Goal: Communication & Community: Answer question/provide support

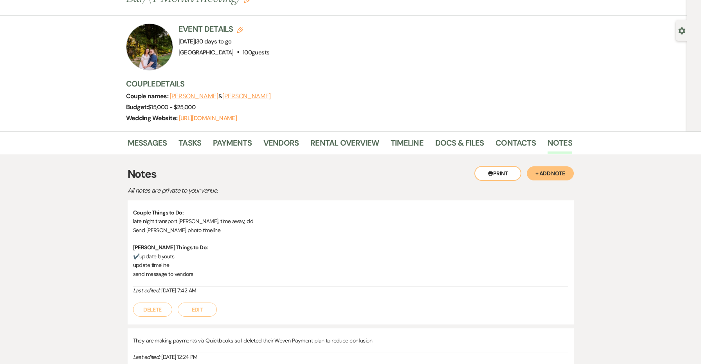
scroll to position [67, 0]
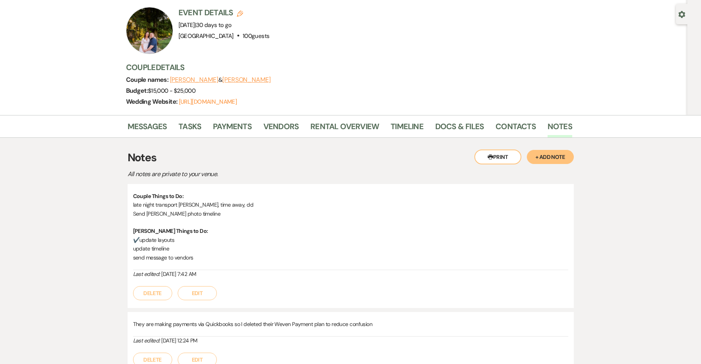
click at [201, 288] on button "Edit" at bounding box center [197, 293] width 39 height 14
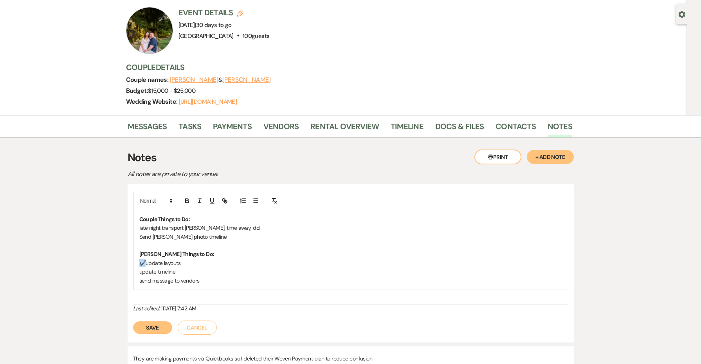
drag, startPoint x: 147, startPoint y: 257, endPoint x: 140, endPoint y: 257, distance: 7.0
click at [140, 259] on p "✔️update layouts" at bounding box center [350, 263] width 422 height 9
copy p "✔️"
click at [140, 269] on p "update timeline" at bounding box center [350, 271] width 422 height 9
paste div
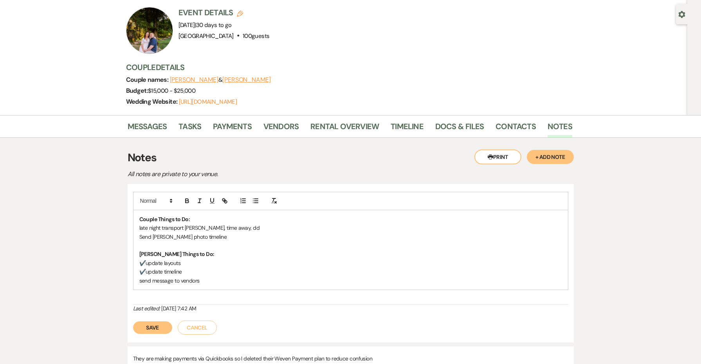
click at [218, 282] on p "send message to vendors" at bounding box center [350, 280] width 422 height 9
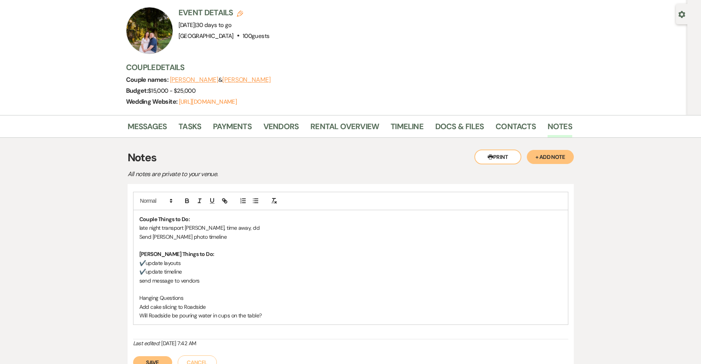
drag, startPoint x: 185, startPoint y: 298, endPoint x: 134, endPoint y: 299, distance: 51.7
click at [134, 299] on div "Couple Things to Do: late night transport [PERSON_NAME], time away, dd Send [PE…" at bounding box center [350, 267] width 434 height 115
drag, startPoint x: 134, startPoint y: 299, endPoint x: 133, endPoint y: 294, distance: 5.5
click at [133, 294] on div "Couple Things to Do: late night transport [PERSON_NAME], time away, dd Send [PE…" at bounding box center [350, 267] width 434 height 115
click at [162, 357] on button "Save" at bounding box center [152, 362] width 39 height 13
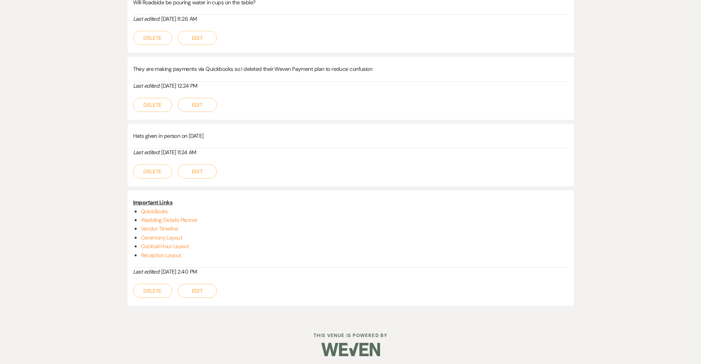
scroll to position [356, 0]
drag, startPoint x: 208, startPoint y: 250, endPoint x: 133, endPoint y: 233, distance: 76.4
click at [133, 233] on div "Important Links QuickBooks Wedding Details Planner Vendor Timeline Ceremony Lay…" at bounding box center [350, 233] width 435 height 70
copy ul "Ceremony Layout Cocktail Hour Layout Reception Layout"
click at [259, 182] on div "Hats given in person on [DATE] Last edited: [DATE] 11:24 AM Delete Edit" at bounding box center [351, 155] width 446 height 63
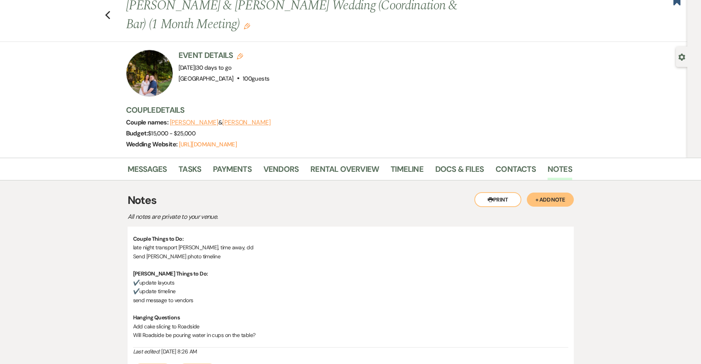
scroll to position [68, 0]
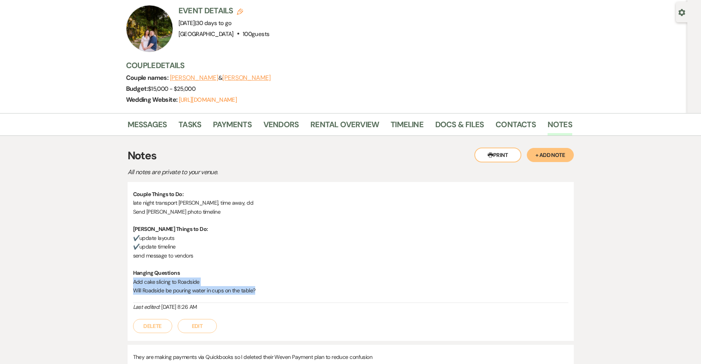
drag, startPoint x: 261, startPoint y: 292, endPoint x: 130, endPoint y: 279, distance: 132.1
click at [130, 279] on div "Couple Things to Do: late night transport [PERSON_NAME], time away, dd Send [PE…" at bounding box center [351, 261] width 446 height 159
copy div "Add cake slicing to Roadside Will Roadside be pouring water in cups on the tabl…"
click at [202, 326] on button "Edit" at bounding box center [197, 326] width 39 height 14
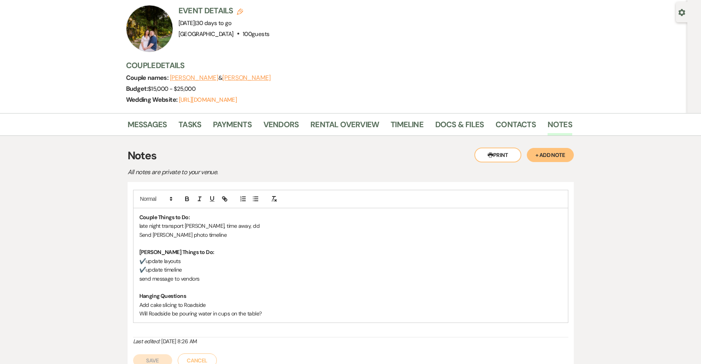
click at [270, 310] on p "Will Roadside be pouring water in cups on the table?" at bounding box center [350, 313] width 422 height 9
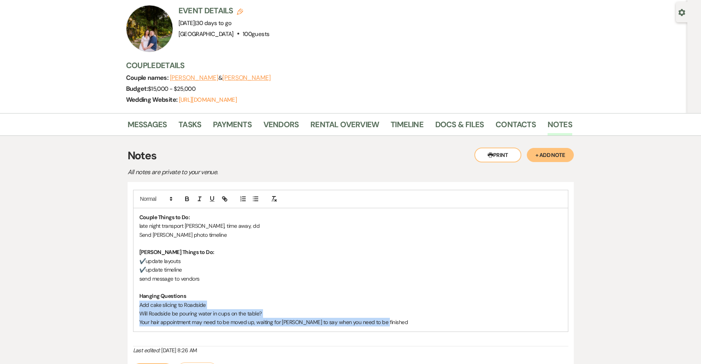
drag, startPoint x: 381, startPoint y: 320, endPoint x: 90, endPoint y: 303, distance: 291.9
copy div "Add cake slicing to Roadside Will Roadside be pouring water in cups on the tabl…"
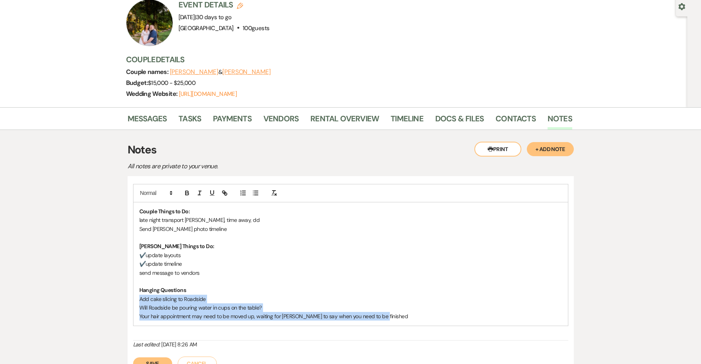
click at [156, 357] on button "Save" at bounding box center [152, 363] width 39 height 13
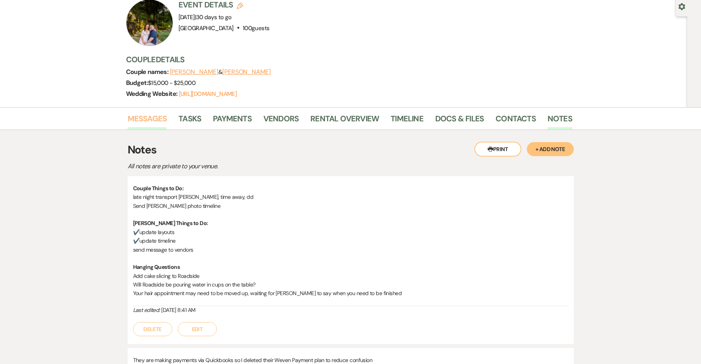
click at [152, 120] on link "Messages" at bounding box center [148, 120] width 40 height 17
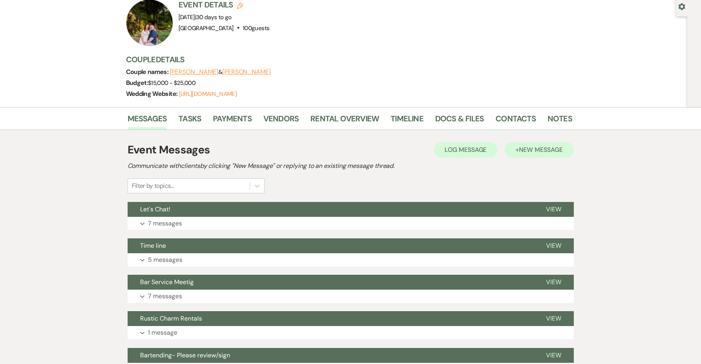
click at [527, 149] on span "New Message" at bounding box center [540, 150] width 43 height 8
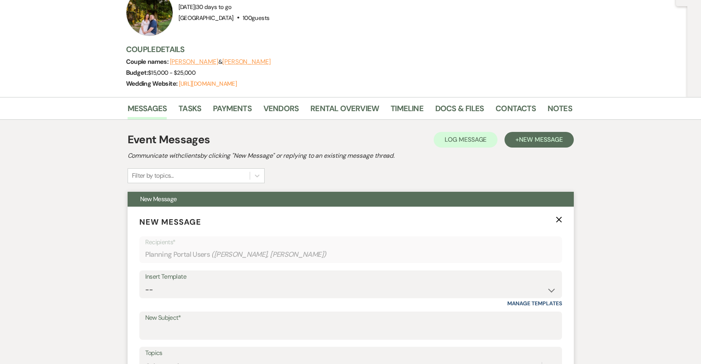
scroll to position [92, 0]
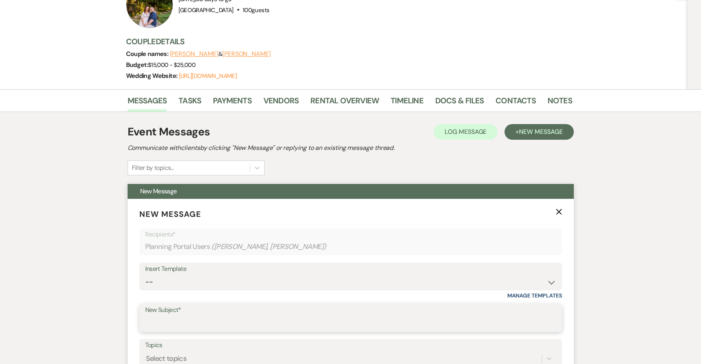
click at [220, 316] on input "New Subject*" at bounding box center [350, 323] width 411 height 15
drag, startPoint x: 204, startPoint y: 319, endPoint x: 128, endPoint y: 315, distance: 75.6
click at [128, 315] on form "New Message X Saving draft... Recipients* Planning Portal Users ( [PERSON_NAME]…" at bounding box center [351, 332] width 446 height 267
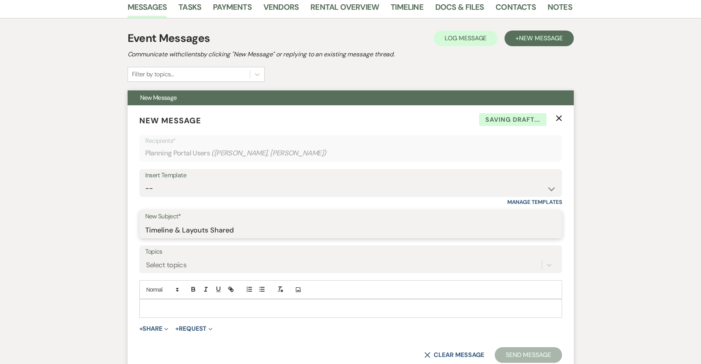
scroll to position [187, 0]
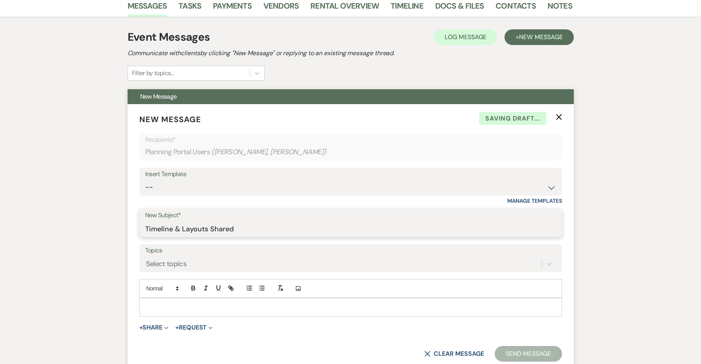
type input "Timeline & Layouts Shared"
click at [152, 310] on div at bounding box center [351, 307] width 422 height 18
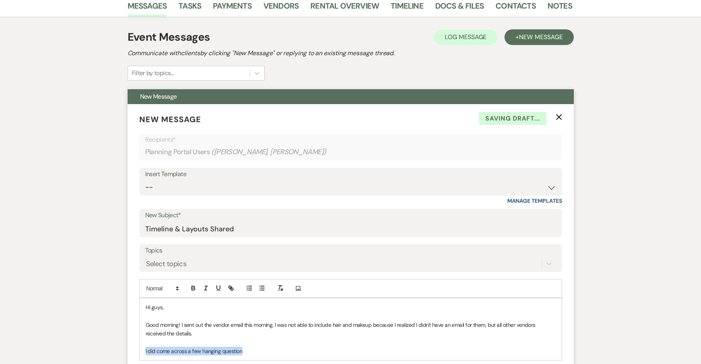
drag, startPoint x: 250, startPoint y: 352, endPoint x: 137, endPoint y: 345, distance: 113.2
click at [137, 345] on form "New Message X Saving draft... Recipients* Planning Portal Users ( [PERSON_NAME]…" at bounding box center [351, 259] width 446 height 311
click at [183, 350] on p "A few questions did pop" at bounding box center [351, 351] width 410 height 9
click at [234, 349] on p "A few questions and details did pop" at bounding box center [351, 351] width 410 height 9
click at [250, 287] on icon "button" at bounding box center [249, 287] width 7 height 7
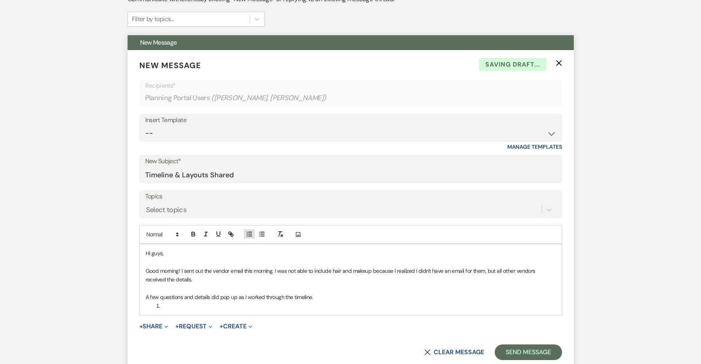
scroll to position [242, 0]
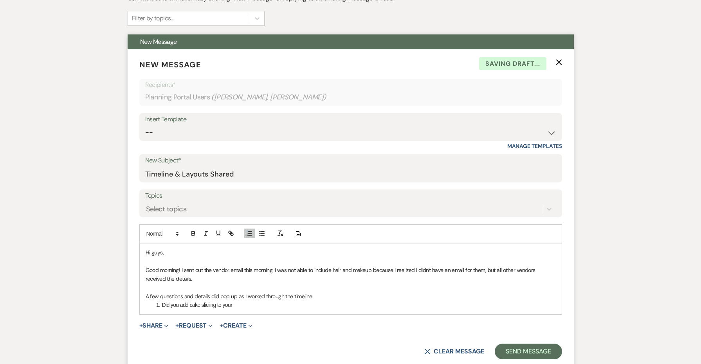
click at [211, 302] on li "Did you add cake sliciing to your" at bounding box center [355, 304] width 402 height 9
click at [267, 300] on li "Did you add cake slicing to your" at bounding box center [355, 304] width 402 height 9
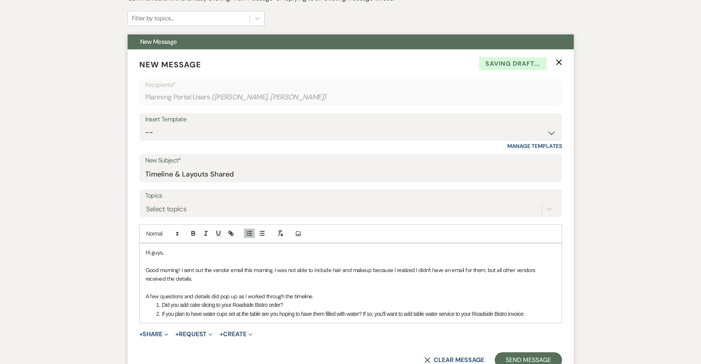
click at [275, 303] on li "Did you add cake slicing to your Roadside Bistro order?" at bounding box center [355, 304] width 402 height 9
click at [531, 310] on li "If you plan to have water cups set at the table are you hoping to have them fil…" at bounding box center [355, 313] width 402 height 9
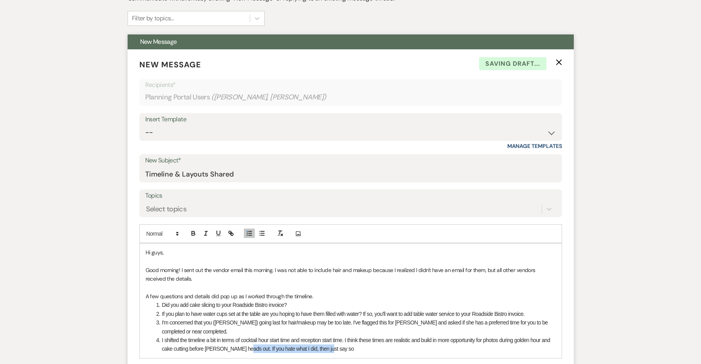
drag, startPoint x: 338, startPoint y: 344, endPoint x: 247, endPoint y: 345, distance: 90.8
click at [247, 345] on li "I shifted the timeline a bit in terms of cocktail hour start time and reception…" at bounding box center [355, 345] width 402 height 18
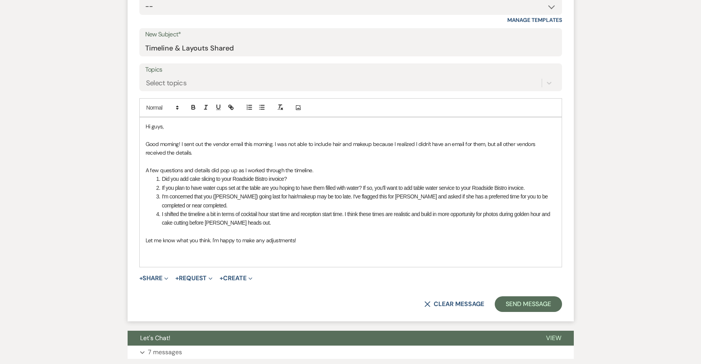
scroll to position [420, 0]
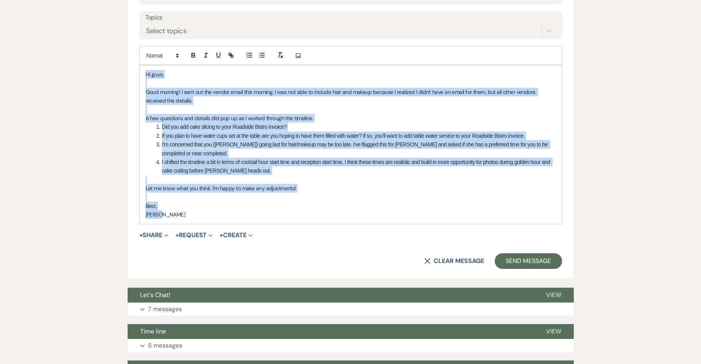
copy div "Hi guys, Good morning! I sent out the vendor email this morning. I was not able…"
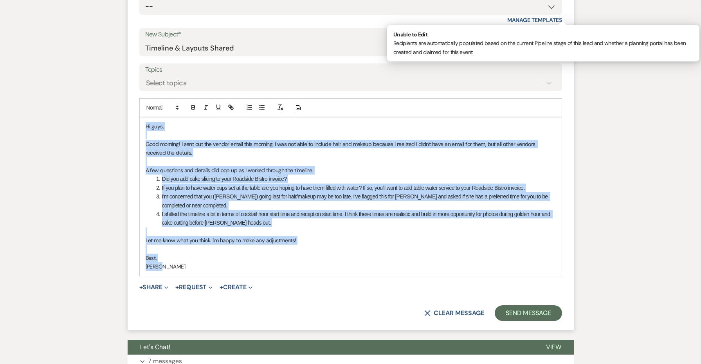
scroll to position [368, 0]
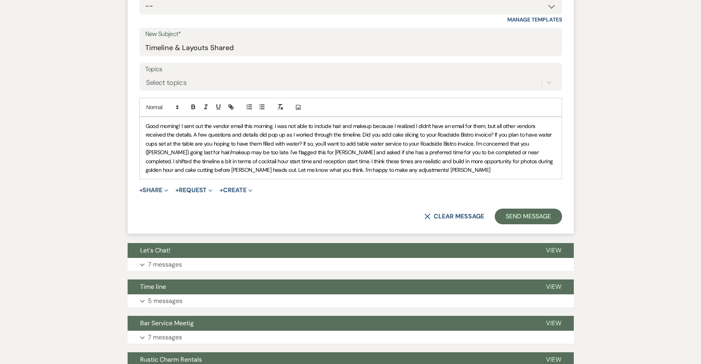
click at [182, 122] on span "Good morning! I sent out the vendor email this morning. I was not able to inclu…" at bounding box center [350, 147] width 408 height 51
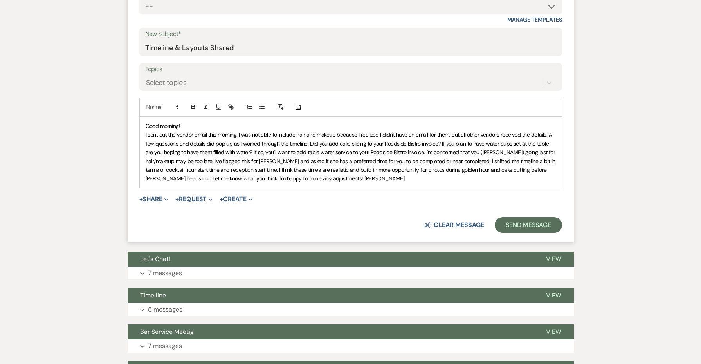
click at [281, 101] on div at bounding box center [280, 107] width 13 height 12
click at [266, 147] on span "﻿ I sent out the vendor email this morning. I was not able to include hair and …" at bounding box center [351, 156] width 411 height 51
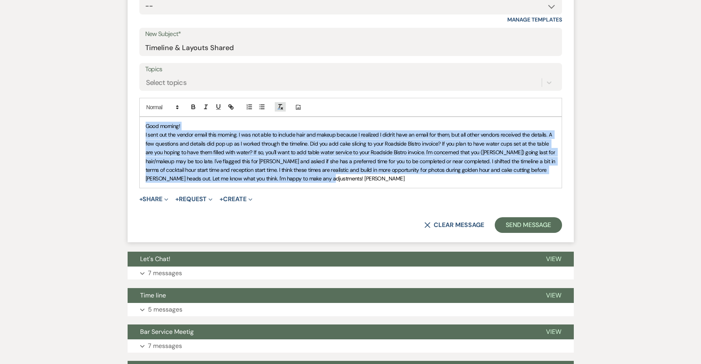
click at [280, 106] on icon "button" at bounding box center [280, 106] width 7 height 7
click at [355, 156] on p "I sent out the vendor email this morning. I was not able to include hair and ma…" at bounding box center [351, 156] width 410 height 52
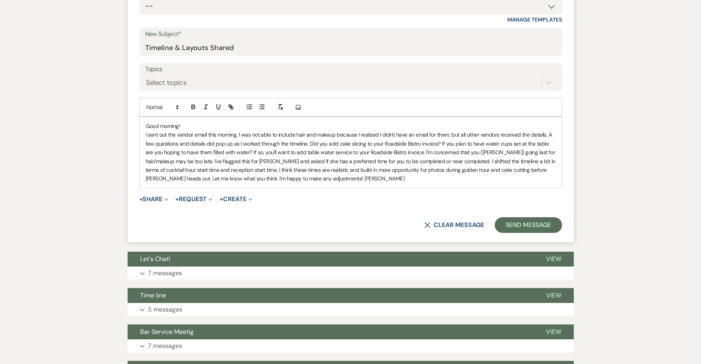
click at [545, 132] on p "I sent out the vendor email this morning. I was not able to include hair and ma…" at bounding box center [351, 156] width 410 height 52
click at [548, 132] on p "I sent out the vendor email this morning. I was not able to include hair and ma…" at bounding box center [351, 156] width 410 height 52
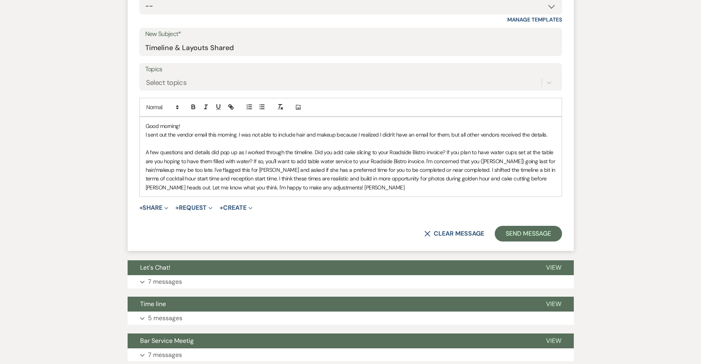
click at [314, 149] on p "A few questions and details did pop up as I worked through the timeline. Did yo…" at bounding box center [351, 170] width 410 height 44
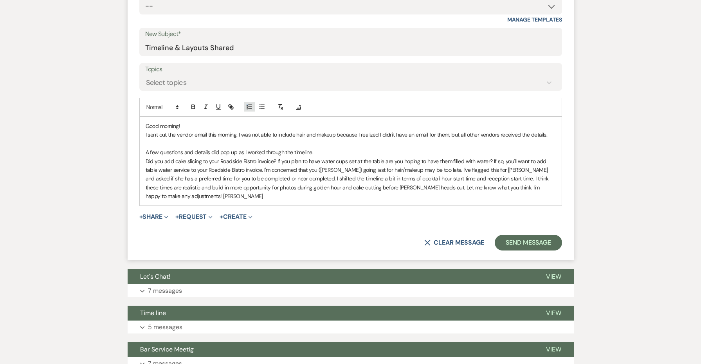
click at [249, 106] on icon "button" at bounding box center [249, 106] width 7 height 7
click at [289, 158] on li "Did you add cake slicing to your Roadside Bistro invoice? If you plan to have w…" at bounding box center [355, 179] width 402 height 44
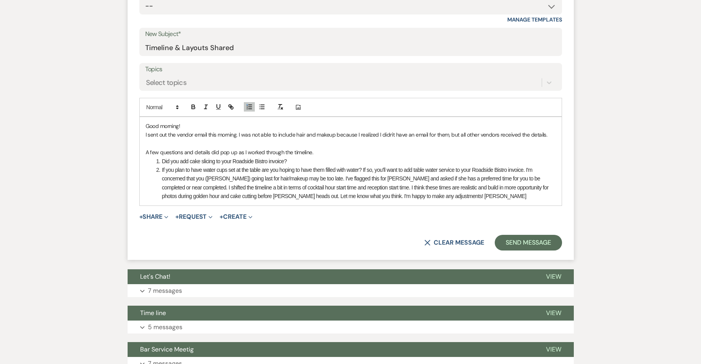
click at [365, 166] on li "If you plan to have water cups set at the table are you hoping to have them fil…" at bounding box center [355, 182] width 402 height 35
click at [529, 167] on li "If you plan to have water cups set at the table are you hoping to have them fil…" at bounding box center [355, 182] width 402 height 35
click at [187, 184] on li "I'm concerned that you ([PERSON_NAME]) going last for hair/makeup may be too la…" at bounding box center [355, 187] width 402 height 26
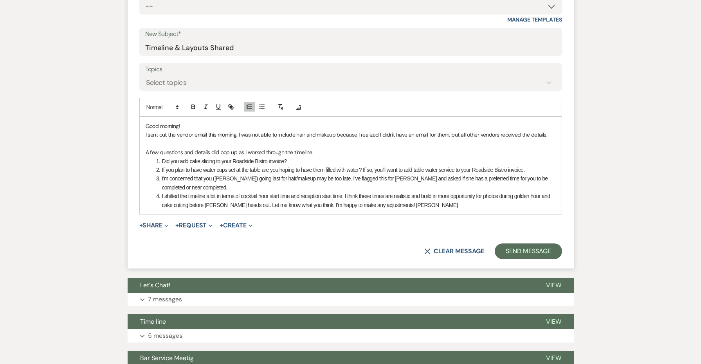
click at [281, 126] on p "Good morning!" at bounding box center [351, 126] width 410 height 9
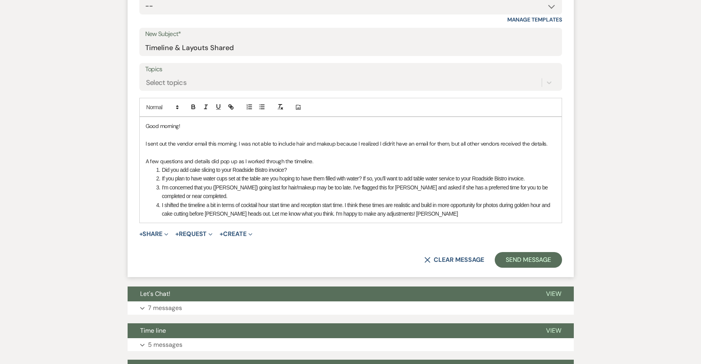
click at [459, 215] on div "Good morning! I sent out the vendor email this morning. I was not able to inclu…" at bounding box center [351, 170] width 422 height 106
click at [162, 166] on li "Did you add cake slicing to your Roadside Bistro invoice?" at bounding box center [355, 169] width 402 height 9
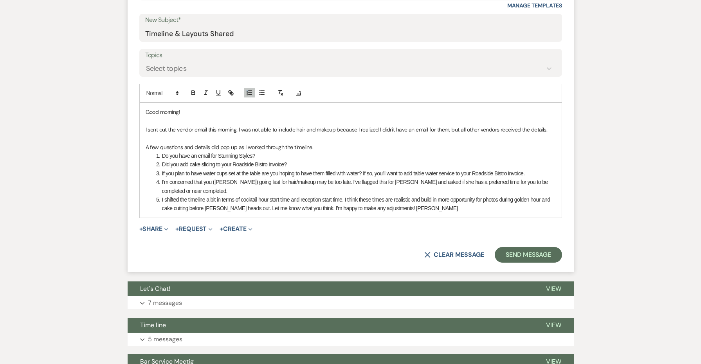
scroll to position [385, 0]
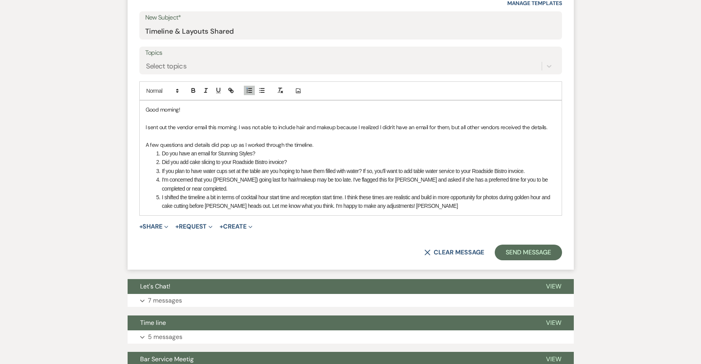
click at [393, 200] on li "I shifted the timeline a bit in terms of cocktail hour start time and reception…" at bounding box center [355, 202] width 402 height 18
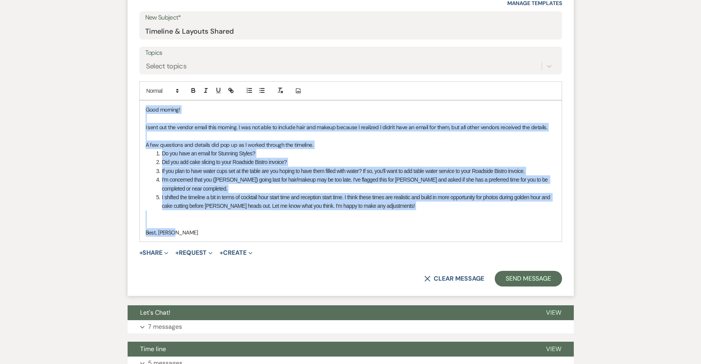
copy div "Good morning! I sent out the vendor email this morning. I was not able to inclu…"
click at [374, 159] on li "Did you add cake slicing to your Roadside Bistro invoice?" at bounding box center [355, 162] width 402 height 9
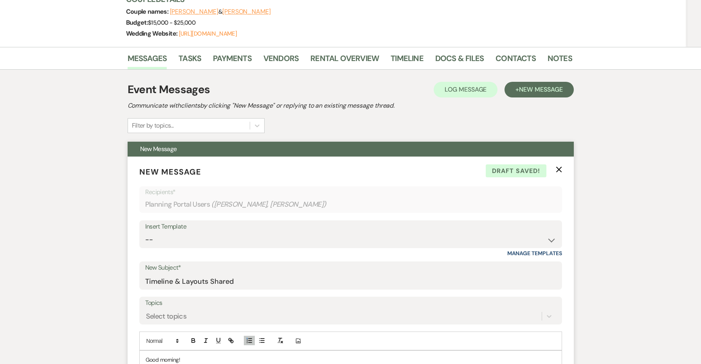
scroll to position [71, 0]
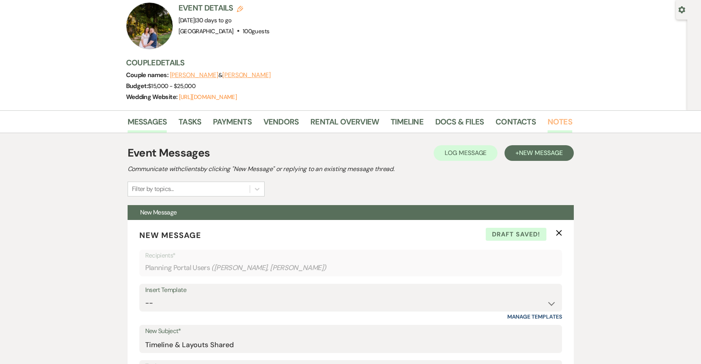
click at [552, 117] on link "Notes" at bounding box center [559, 123] width 25 height 17
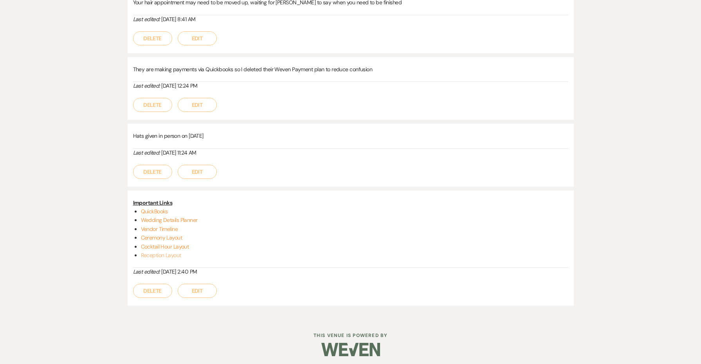
scroll to position [365, 0]
drag, startPoint x: 197, startPoint y: 251, endPoint x: 107, endPoint y: 200, distance: 103.2
click at [107, 200] on div "Messages Tasks Payments Vendors Rental Overview Timeline Docs & Files Contacts …" at bounding box center [350, 67] width 701 height 501
copy div "Important Links QuickBooks Wedding Details Planner Vendor Timeline Ceremony Lay…"
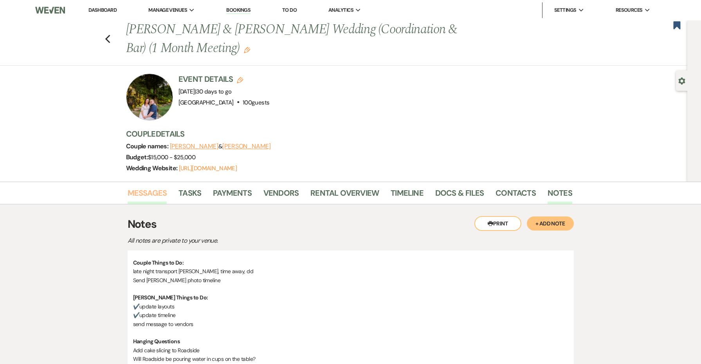
scroll to position [0, 0]
click at [145, 192] on link "Messages" at bounding box center [148, 195] width 40 height 17
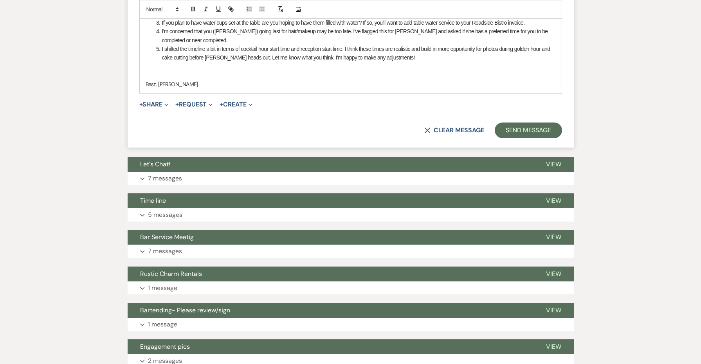
scroll to position [476, 0]
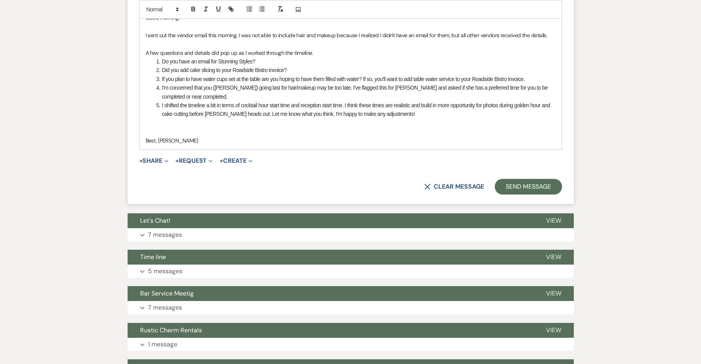
click at [189, 141] on div "Good morning! I sent out the vendor email this morning. I was not able to inclu…" at bounding box center [351, 79] width 422 height 141
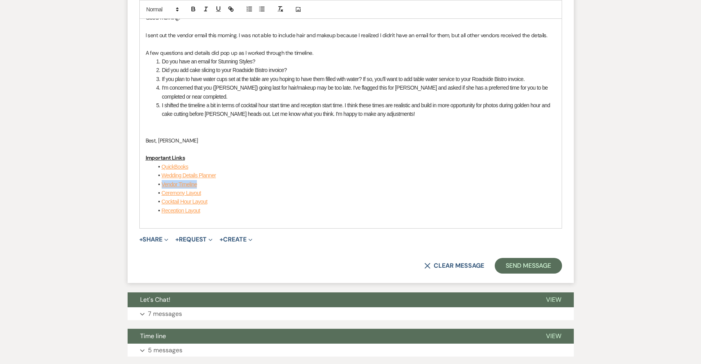
drag, startPoint x: 208, startPoint y: 178, endPoint x: 141, endPoint y: 176, distance: 67.3
click at [141, 176] on div "Good morning! I sent out the vendor email this morning. I was not able to inclu…" at bounding box center [351, 118] width 422 height 219
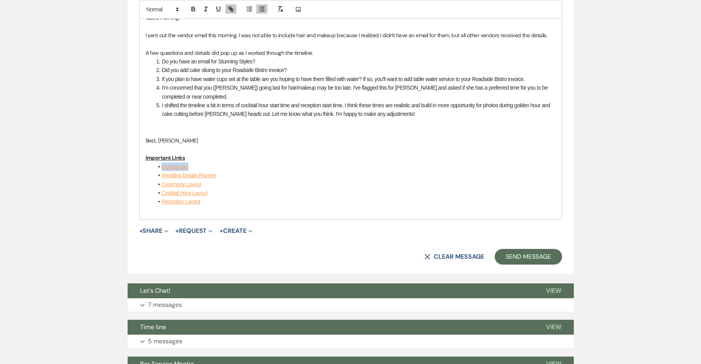
drag, startPoint x: 181, startPoint y: 162, endPoint x: 126, endPoint y: 159, distance: 54.9
click at [126, 159] on div "Messages Tasks Payments Vendors Rental Overview Timeline Docs & Files Contacts …" at bounding box center [350, 269] width 701 height 1128
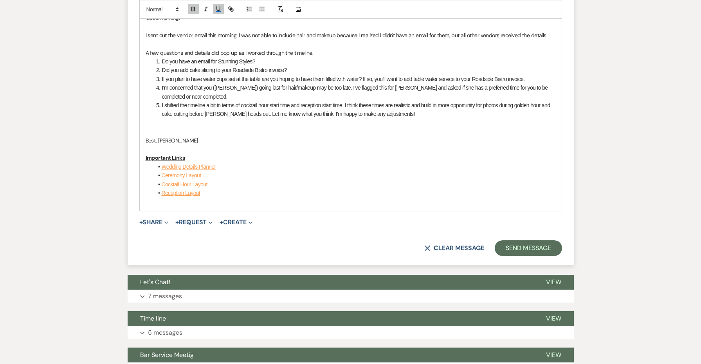
click at [268, 180] on li "Cocktail Hour Layout" at bounding box center [354, 184] width 402 height 9
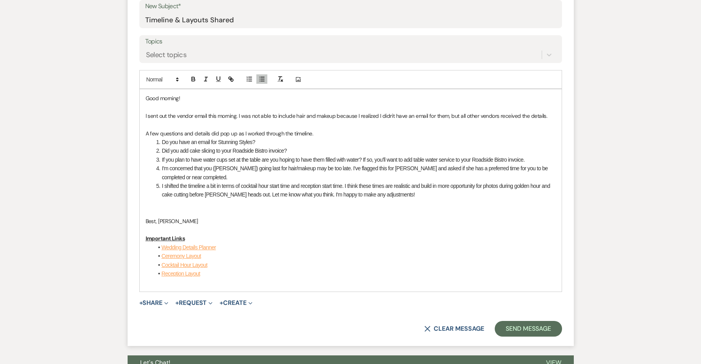
scroll to position [399, 0]
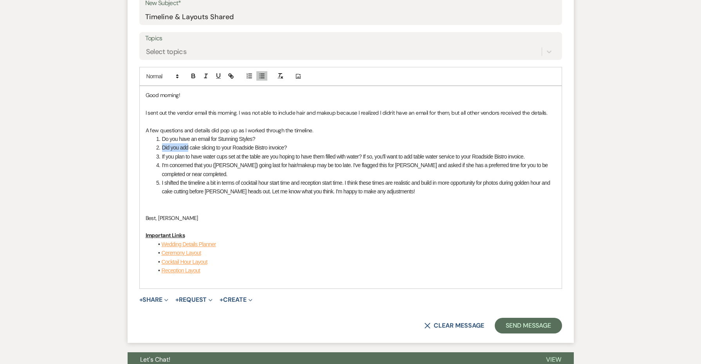
drag, startPoint x: 189, startPoint y: 146, endPoint x: 162, endPoint y: 143, distance: 27.1
click at [162, 143] on li "Did you add cake slicing to your Roadside Bistro invoice?" at bounding box center [355, 147] width 402 height 9
click at [203, 205] on p at bounding box center [351, 209] width 410 height 9
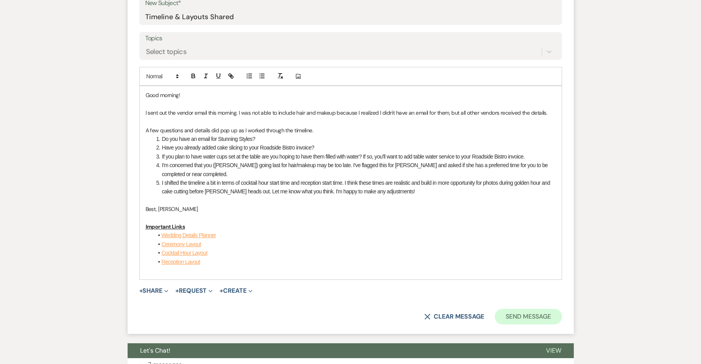
click at [512, 309] on button "Send Message" at bounding box center [527, 317] width 67 height 16
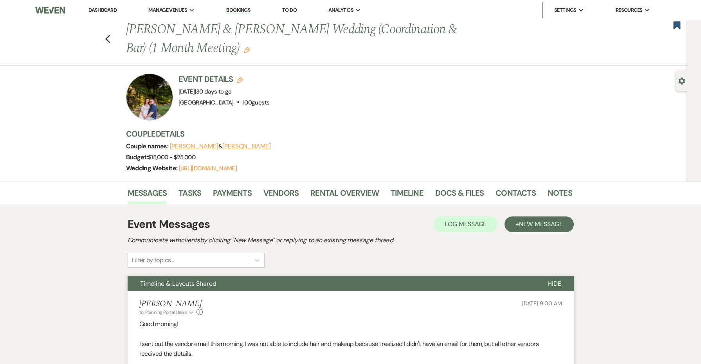
scroll to position [0, 0]
click at [244, 49] on use "button" at bounding box center [247, 50] width 6 height 6
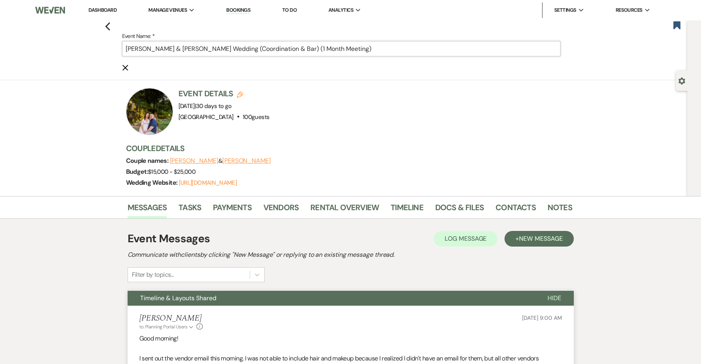
drag, startPoint x: 420, startPoint y: 45, endPoint x: 309, endPoint y: 45, distance: 111.1
click at [309, 45] on input "[PERSON_NAME] & [PERSON_NAME] Wedding (Coordination & Bar) (1 Month Meeting)" at bounding box center [341, 48] width 438 height 15
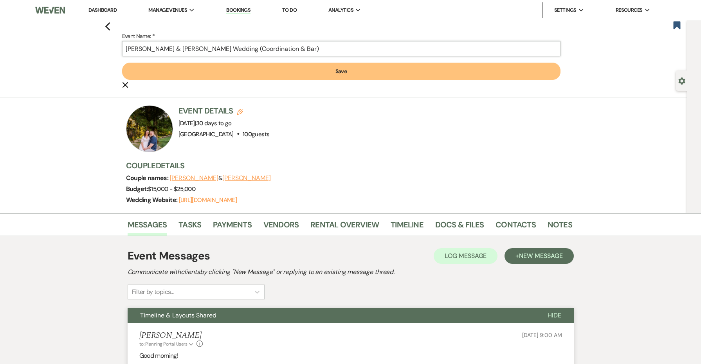
type input "[PERSON_NAME] & [PERSON_NAME] Wedding (Coordination & Bar)"
click at [302, 69] on button "Save" at bounding box center [341, 71] width 438 height 17
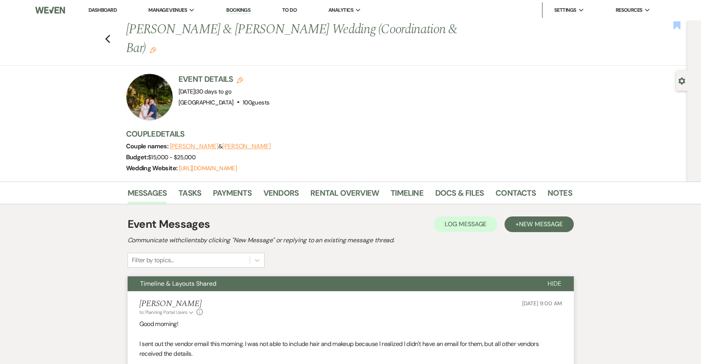
click at [676, 22] on use "button" at bounding box center [676, 25] width 7 height 8
click at [106, 35] on use "button" at bounding box center [107, 39] width 5 height 9
select select "8"
select select "4"
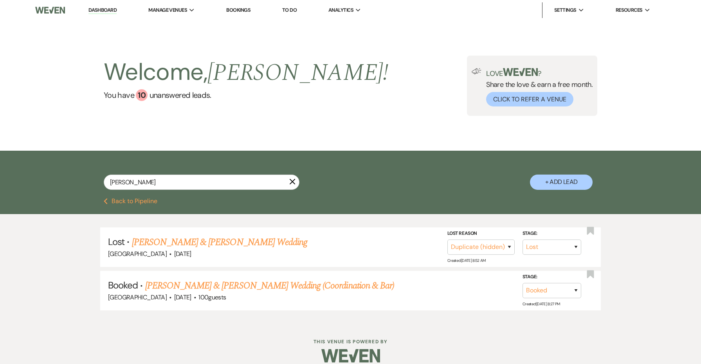
click at [293, 183] on icon "X" at bounding box center [292, 181] width 6 height 6
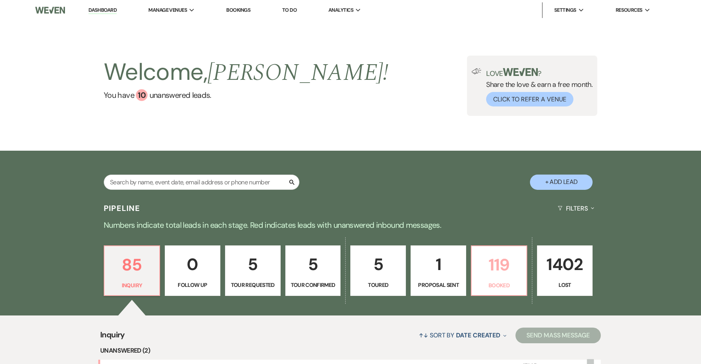
click at [498, 271] on p "119" at bounding box center [498, 265] width 45 height 26
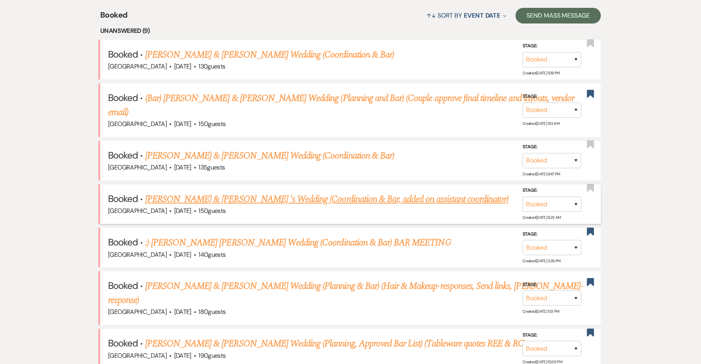
scroll to position [371, 0]
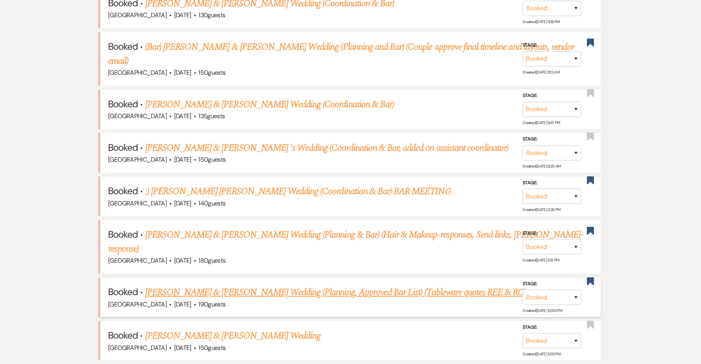
click at [214, 285] on link "[PERSON_NAME] & [PERSON_NAME] Wedding (Planning, Approved Bar List) (Tableware …" at bounding box center [335, 292] width 381 height 14
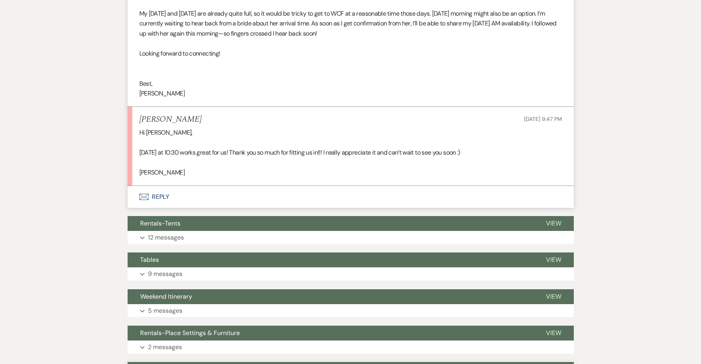
scroll to position [761, 0]
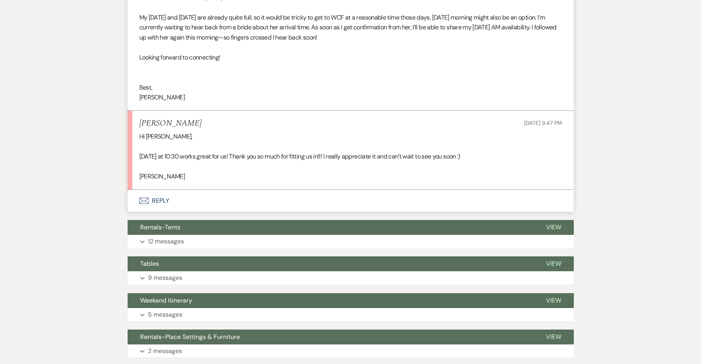
click at [162, 190] on button "Envelope Reply" at bounding box center [351, 201] width 446 height 22
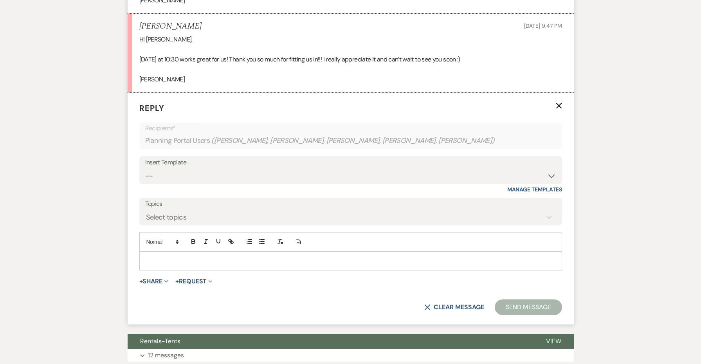
scroll to position [871, 0]
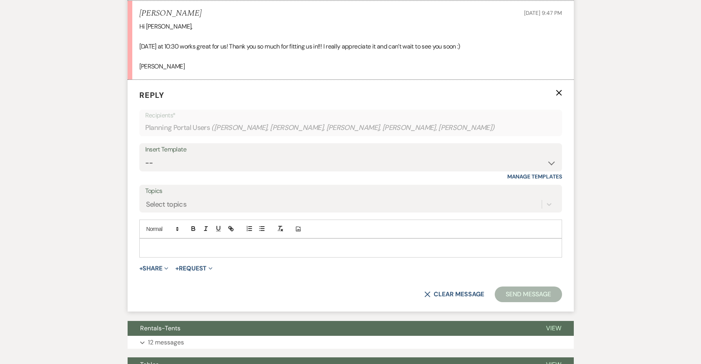
click at [164, 239] on div at bounding box center [351, 248] width 422 height 18
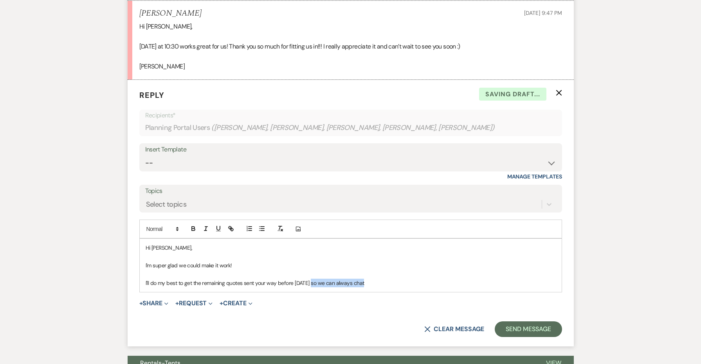
drag, startPoint x: 377, startPoint y: 268, endPoint x: 309, endPoint y: 267, distance: 67.3
click at [309, 279] on p "I'll do my best to get the remaining quotes sent your way before [DATE] so we c…" at bounding box center [351, 283] width 410 height 9
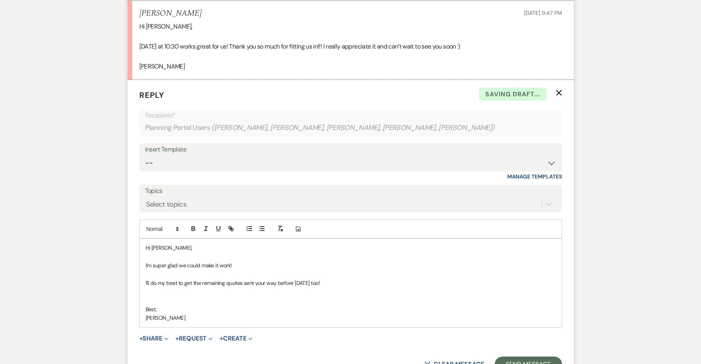
click at [272, 296] on p at bounding box center [351, 300] width 410 height 9
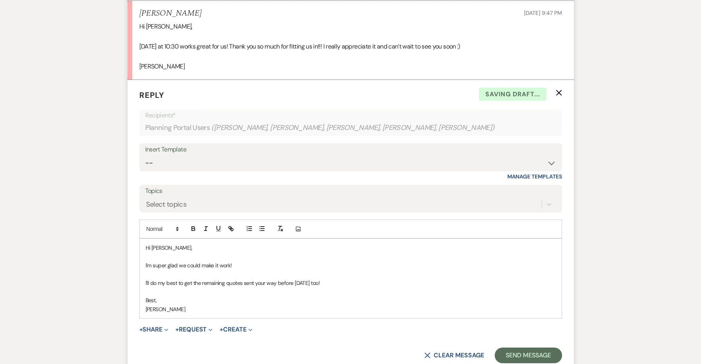
scroll to position [859, 0]
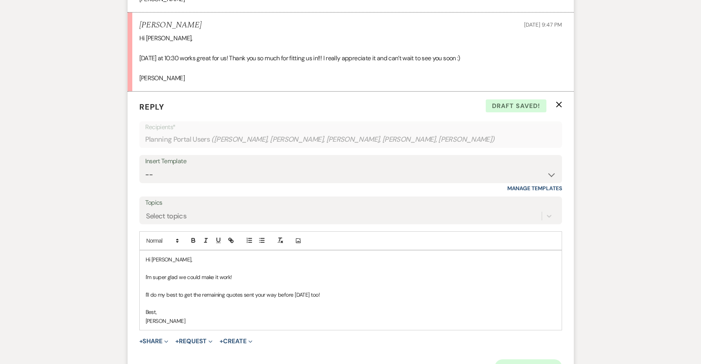
click at [518, 359] on button "Send Message" at bounding box center [527, 367] width 67 height 16
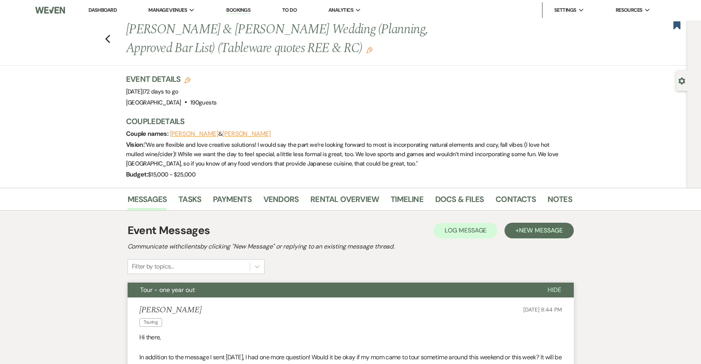
scroll to position [0, 0]
click at [116, 11] on link "Dashboard" at bounding box center [102, 10] width 28 height 7
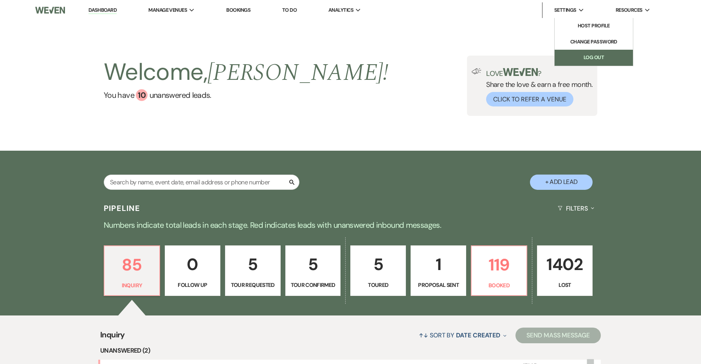
click at [572, 55] on link "Log Out" at bounding box center [593, 58] width 78 height 16
click at [572, 50] on link "Log Out" at bounding box center [593, 58] width 78 height 16
